Goal: Find specific page/section: Find specific page/section

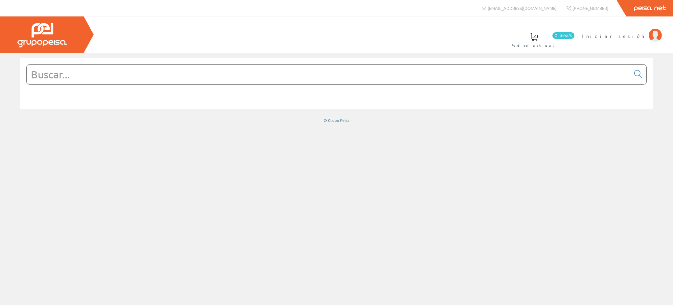
click at [78, 77] on input "text" at bounding box center [329, 74] width 604 height 20
click at [81, 75] on input "text" at bounding box center [329, 74] width 604 height 20
click at [74, 77] on input "text" at bounding box center [329, 74] width 604 height 20
paste input "8430465229517"
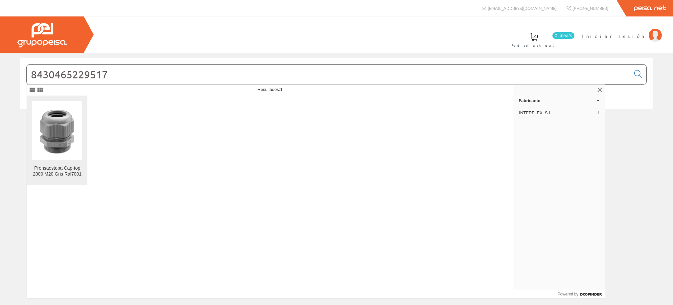
type input "8430465229517"
click at [54, 125] on img at bounding box center [57, 130] width 50 height 50
drag, startPoint x: 115, startPoint y: 76, endPoint x: 31, endPoint y: 77, distance: 84.2
click at [31, 77] on input "8430465229517" at bounding box center [329, 74] width 604 height 20
